Goal: Navigation & Orientation: Find specific page/section

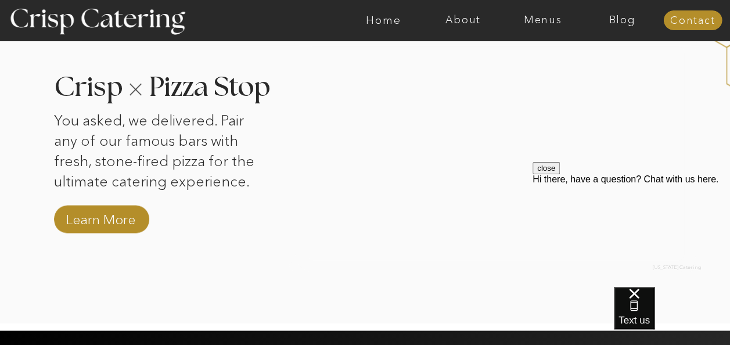
scroll to position [1165, 0]
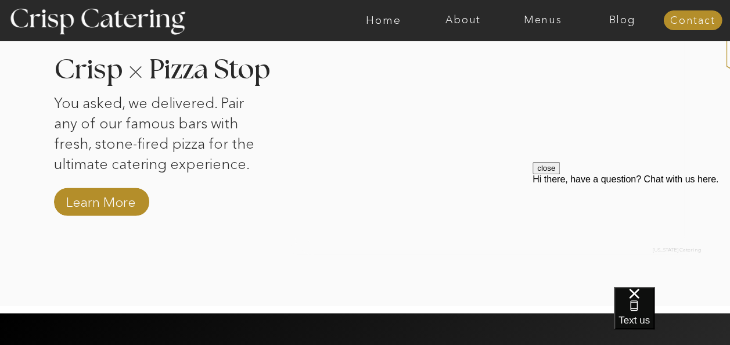
click at [560, 174] on button "close" at bounding box center [546, 168] width 27 height 12
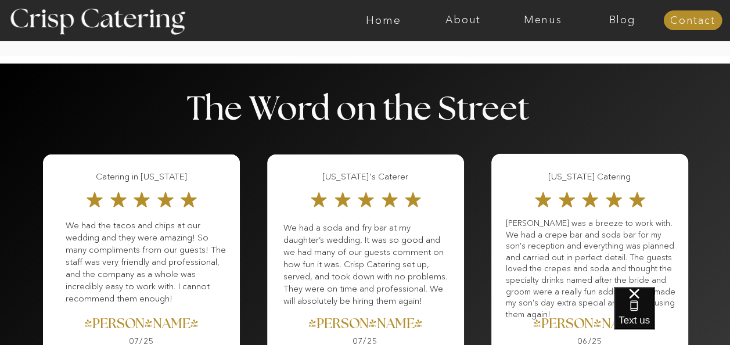
scroll to position [1353, 0]
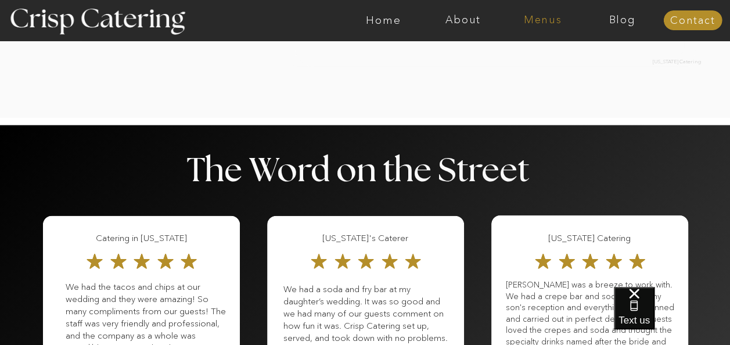
click at [543, 22] on nav "Menus" at bounding box center [543, 21] width 80 height 12
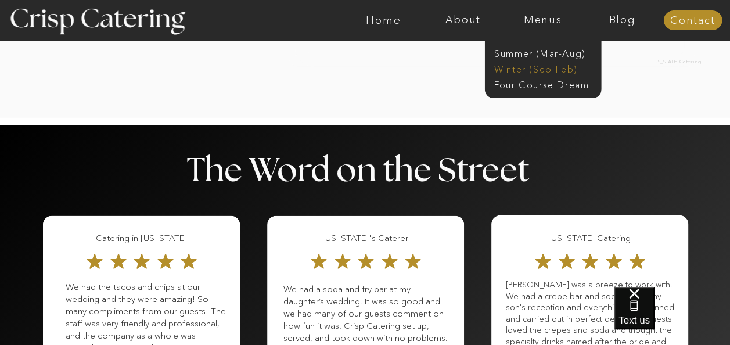
click at [570, 64] on nav "Winter (Sep-Feb)" at bounding box center [542, 68] width 95 height 11
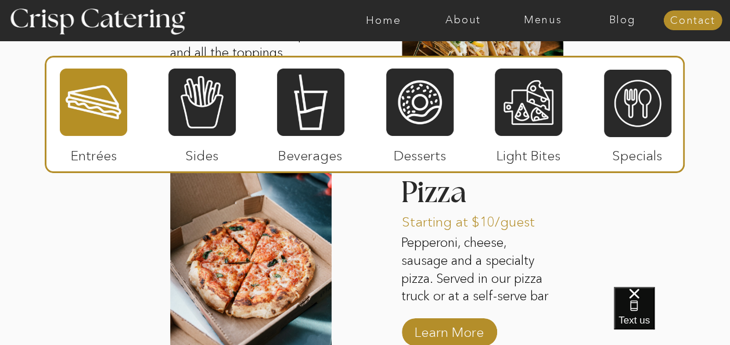
scroll to position [1896, 0]
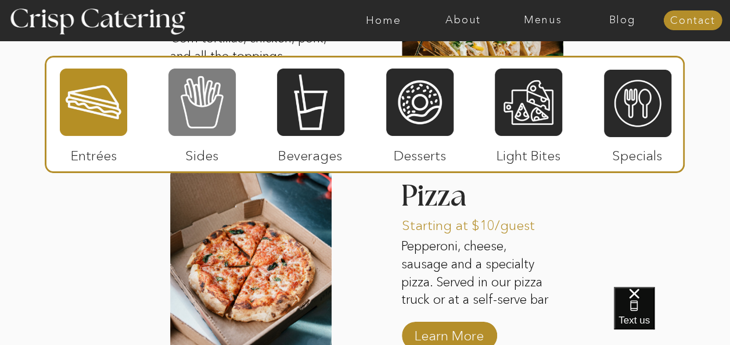
click at [202, 88] on div at bounding box center [202, 102] width 67 height 70
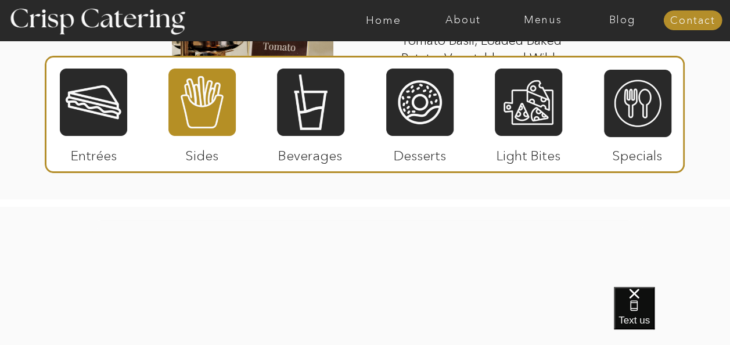
scroll to position [2287, 0]
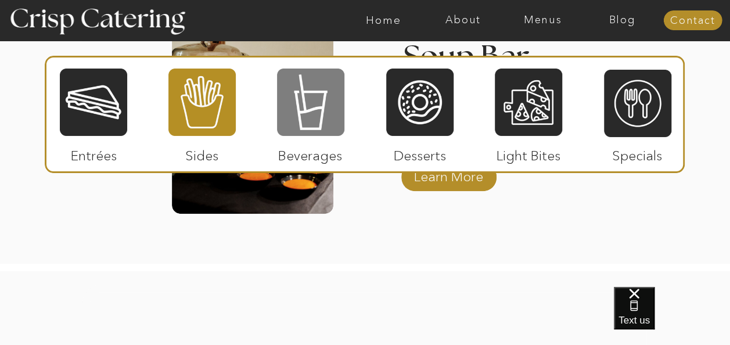
click at [338, 106] on div at bounding box center [310, 102] width 67 height 70
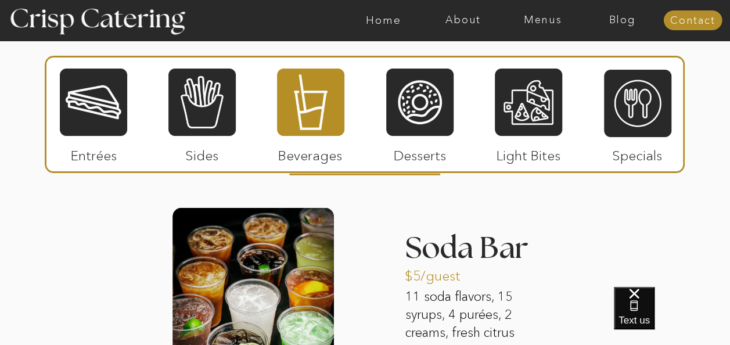
scroll to position [1417, 0]
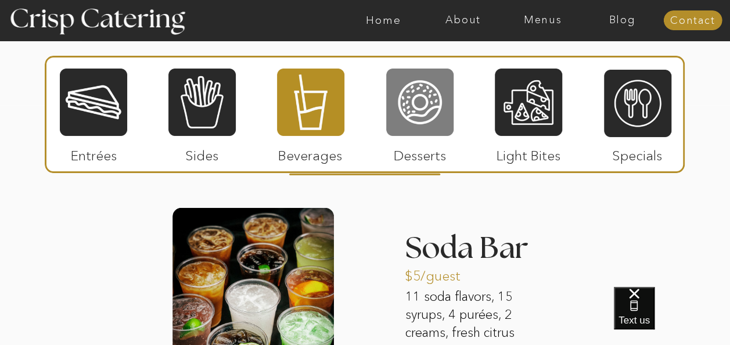
click at [430, 93] on div at bounding box center [419, 102] width 67 height 70
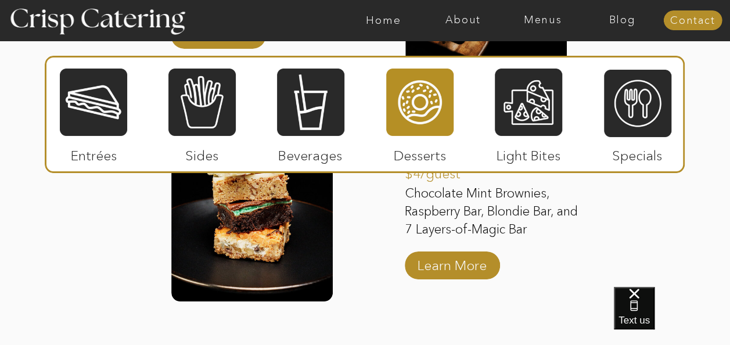
scroll to position [1906, 0]
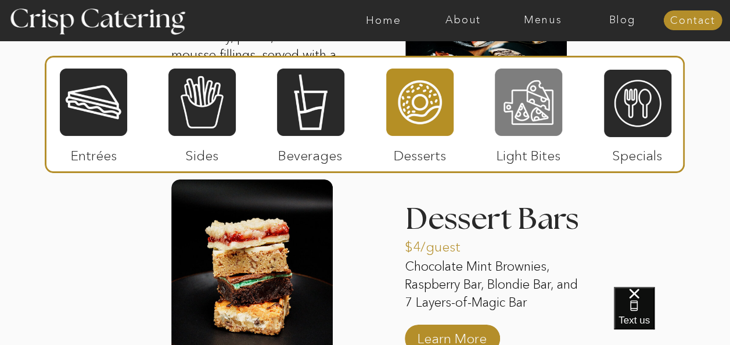
click at [551, 110] on div at bounding box center [528, 102] width 67 height 70
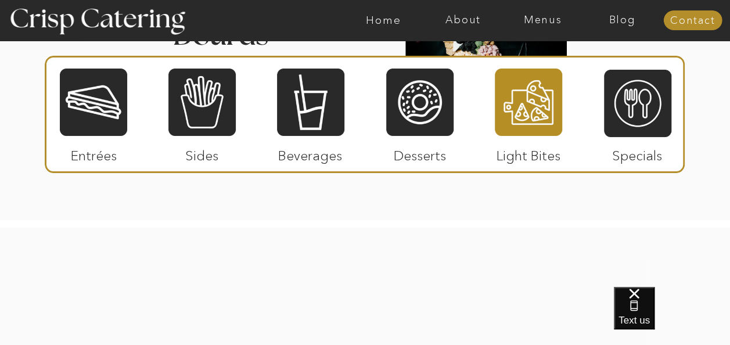
scroll to position [1667, 0]
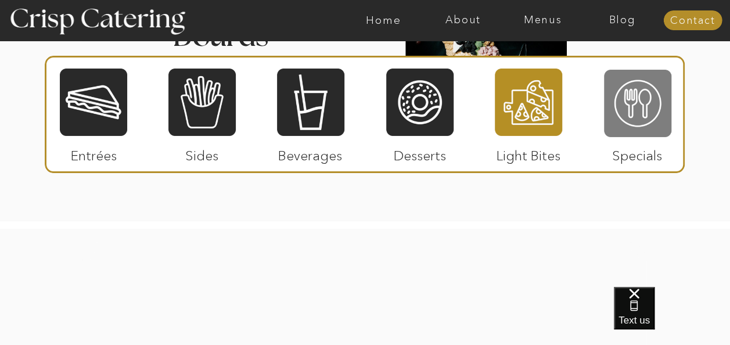
click at [626, 103] on div at bounding box center [637, 104] width 67 height 70
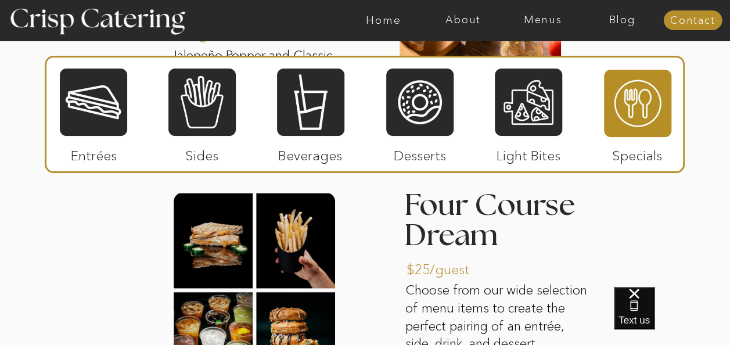
scroll to position [1669, 0]
